Goal: Check status

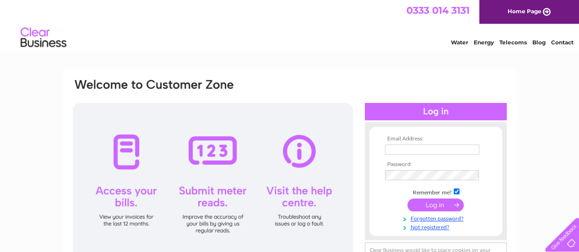
type input "dan@oxfordvapours.com"
click at [442, 204] on input "submit" at bounding box center [436, 205] width 56 height 13
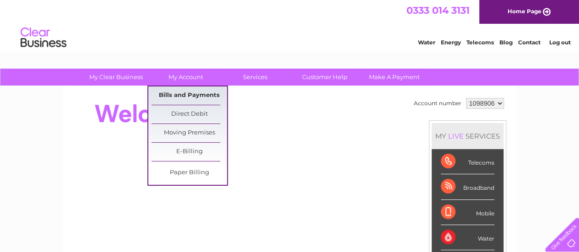
click at [195, 94] on link "Bills and Payments" at bounding box center [190, 96] width 76 height 18
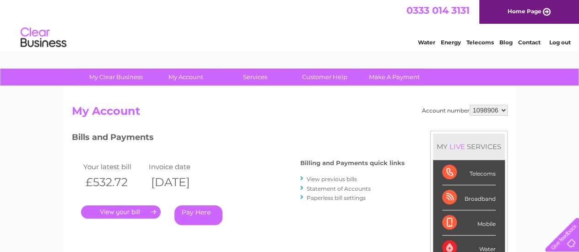
click at [131, 211] on link "." at bounding box center [121, 212] width 80 height 13
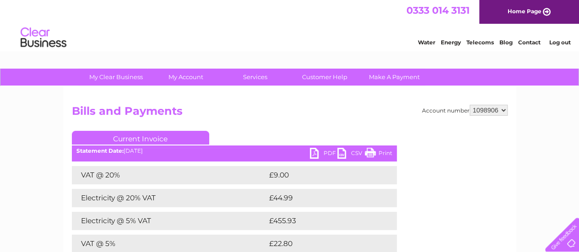
click at [328, 151] on link "PDF" at bounding box center [323, 154] width 27 height 13
